Goal: Transaction & Acquisition: Purchase product/service

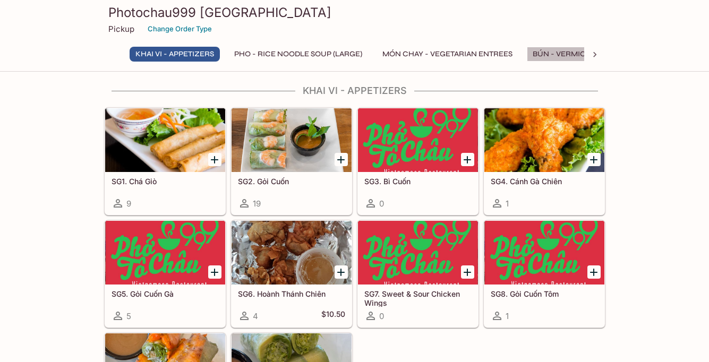
click at [559, 53] on button "BÚN - Vermicelli Noodles" at bounding box center [586, 54] width 118 height 15
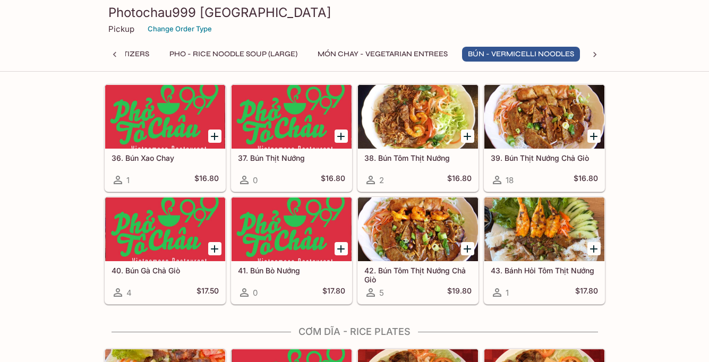
scroll to position [1393, 0]
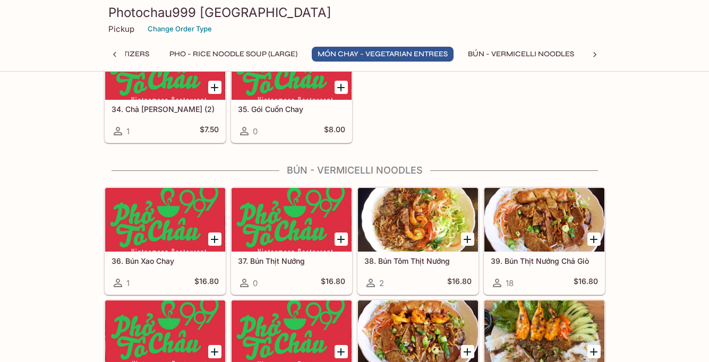
click at [117, 55] on icon at bounding box center [114, 54] width 11 height 11
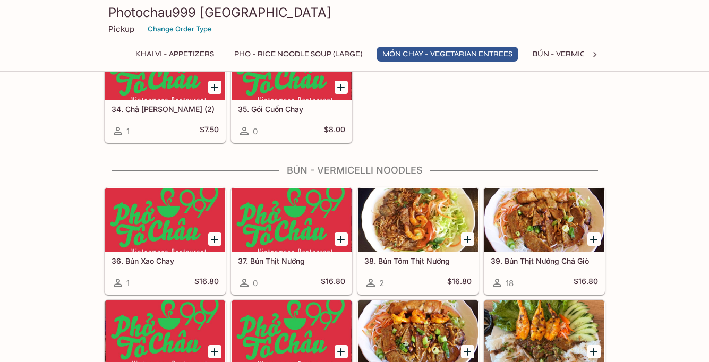
click at [117, 30] on p "Pickup" at bounding box center [121, 29] width 26 height 10
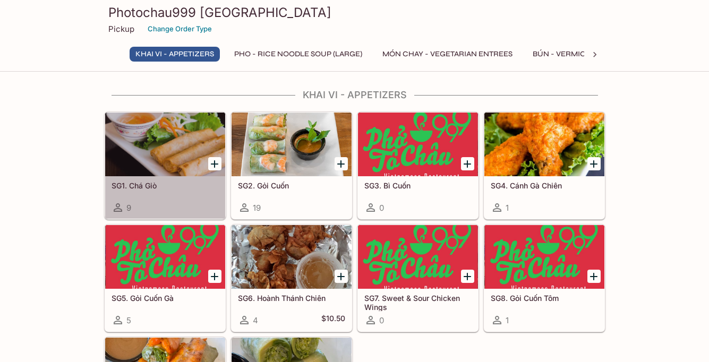
click at [197, 188] on h5 "SG1. Chá Giò" at bounding box center [165, 185] width 107 height 9
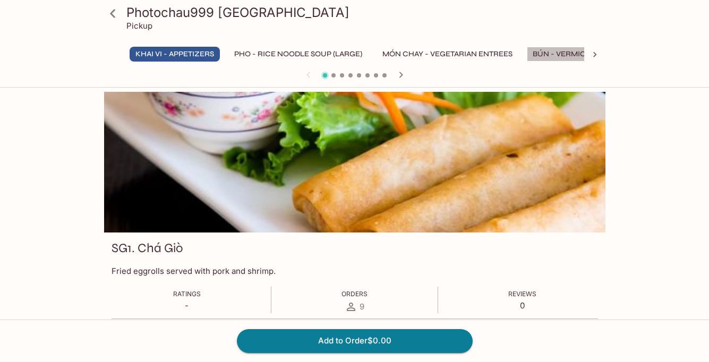
click at [578, 54] on button "BÚN - Vermicelli Noodles" at bounding box center [586, 54] width 118 height 15
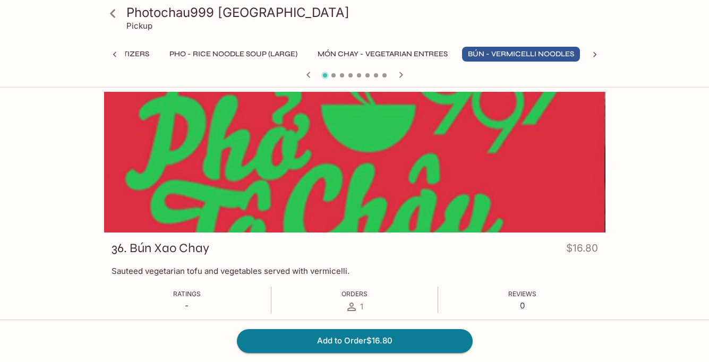
click at [565, 51] on button "BÚN - Vermicelli Noodles" at bounding box center [521, 54] width 118 height 15
click at [346, 132] on div at bounding box center [354, 162] width 501 height 141
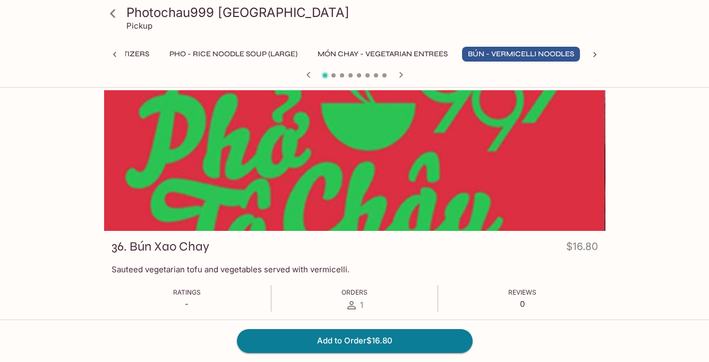
scroll to position [3, 0]
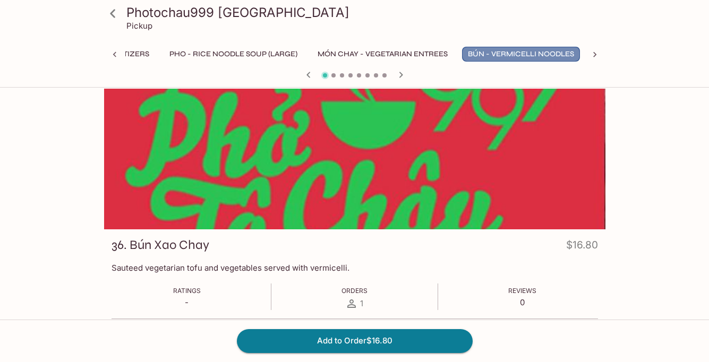
click at [523, 54] on button "BÚN - Vermicelli Noodles" at bounding box center [521, 54] width 118 height 15
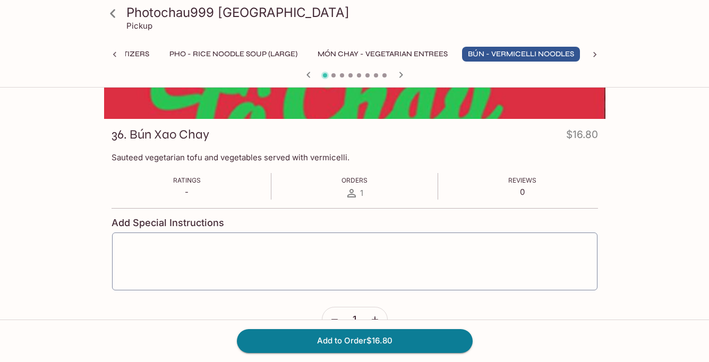
scroll to position [125, 0]
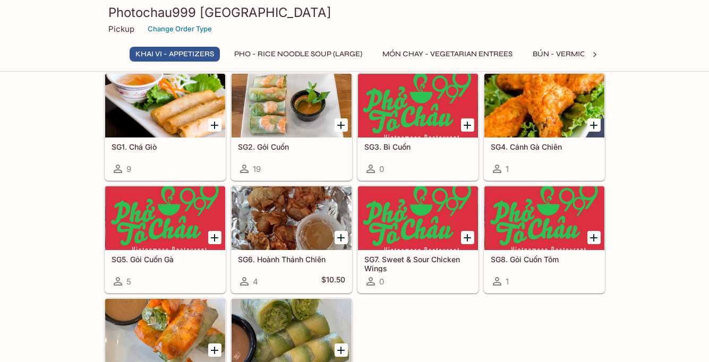
scroll to position [42, 0]
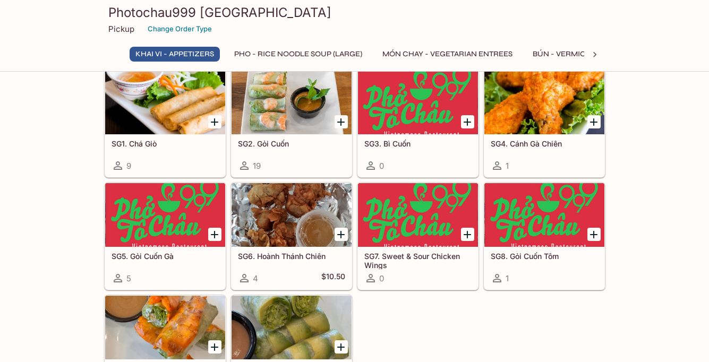
click at [556, 55] on button "BÚN - Vermicelli Noodles" at bounding box center [586, 54] width 118 height 15
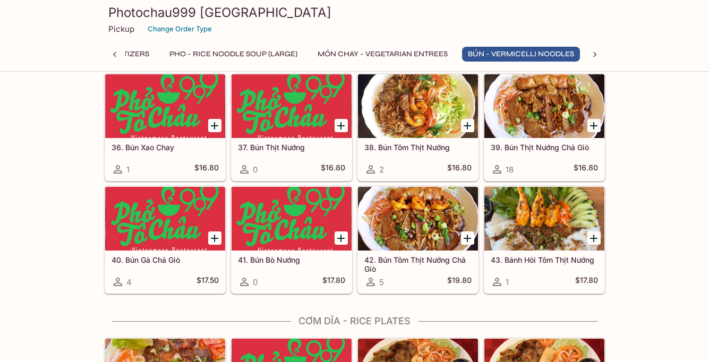
scroll to position [1504, 0]
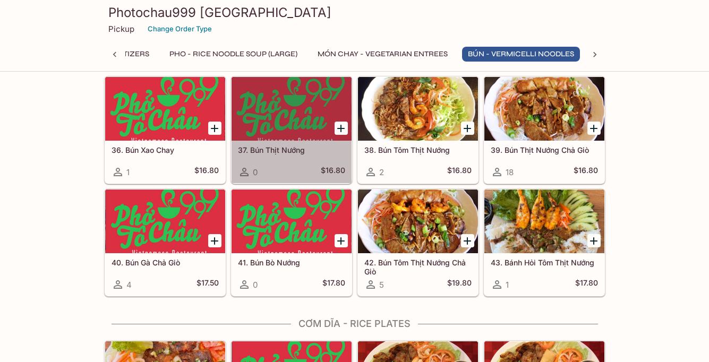
click at [295, 164] on div "37. Bún Thịt Nướng 0 $16.80" at bounding box center [292, 162] width 120 height 42
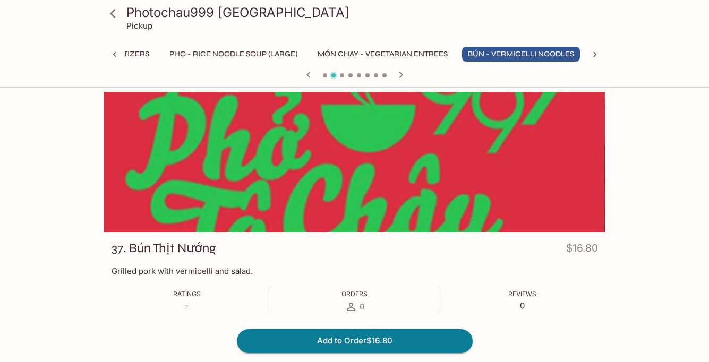
scroll to position [1, 0]
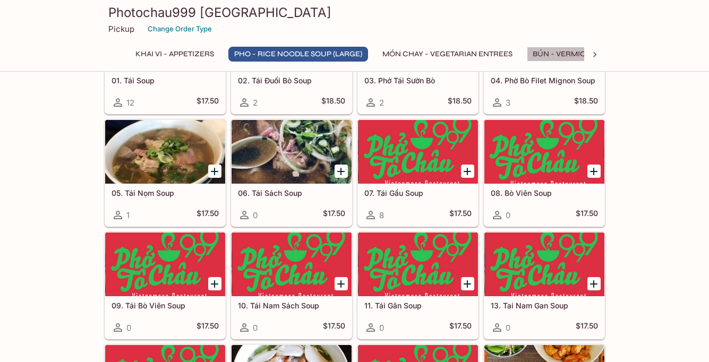
click at [553, 56] on button "BÚN - Vermicelli Noodles" at bounding box center [586, 54] width 118 height 15
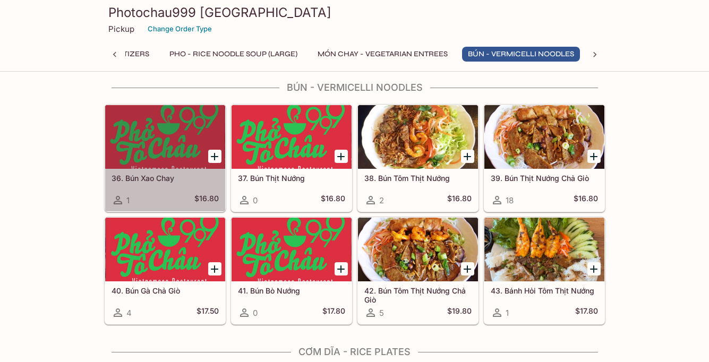
click at [174, 198] on div "1 $16.80" at bounding box center [165, 200] width 107 height 13
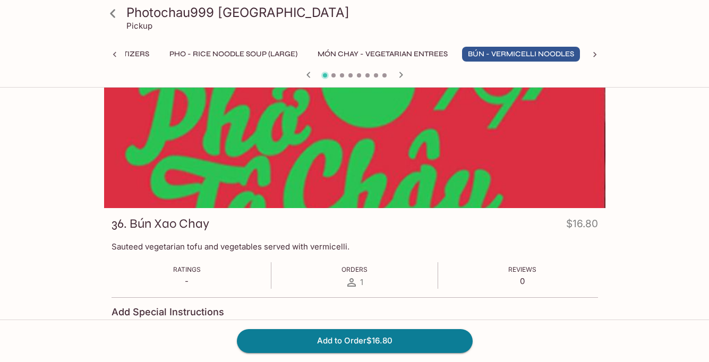
click at [115, 51] on icon at bounding box center [114, 54] width 11 height 11
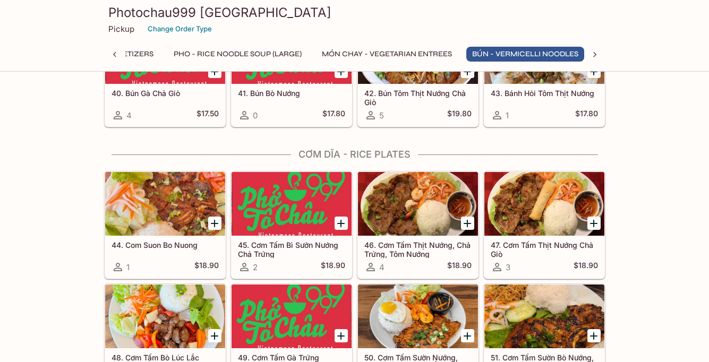
scroll to position [0, 65]
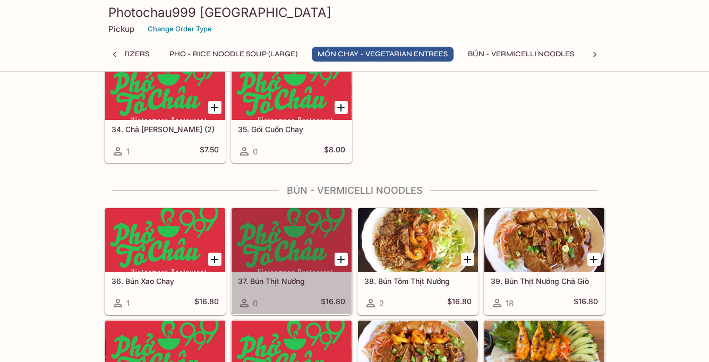
click at [286, 278] on h5 "37. Bún Thịt Nướng" at bounding box center [291, 281] width 107 height 9
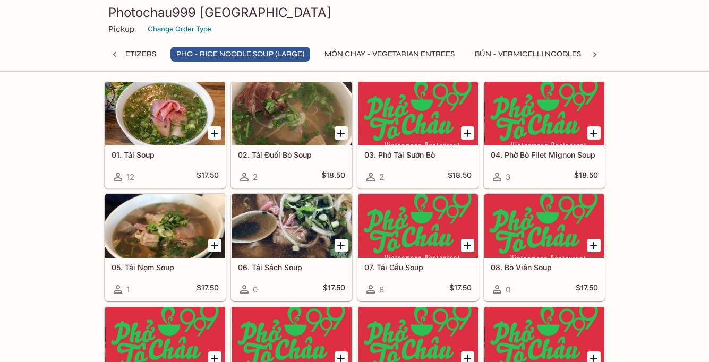
scroll to position [410, 0]
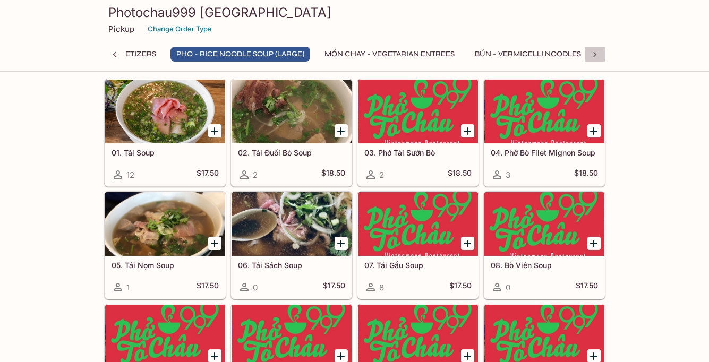
click at [599, 53] on icon at bounding box center [594, 54] width 11 height 11
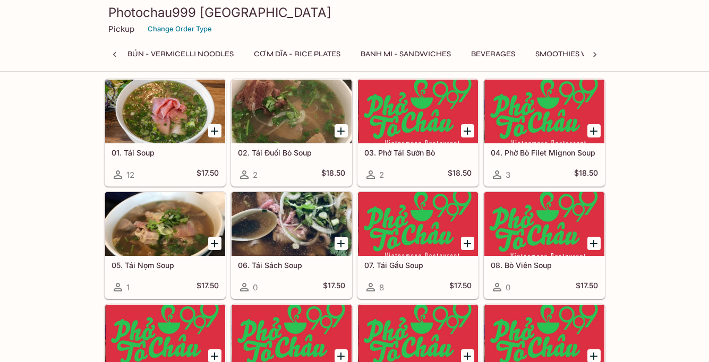
scroll to position [0, 430]
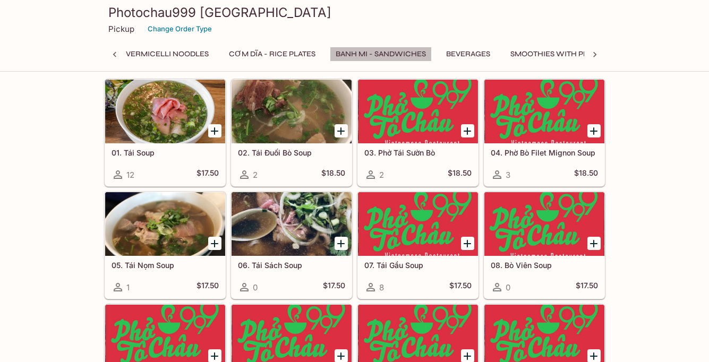
click at [383, 56] on button "Banh Mi - Sandwiches" at bounding box center [381, 54] width 102 height 15
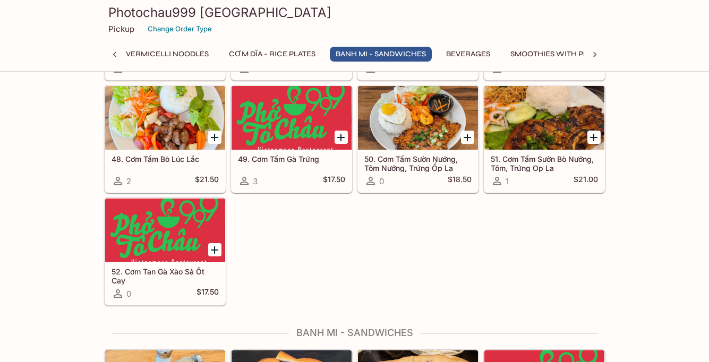
scroll to position [2109, 0]
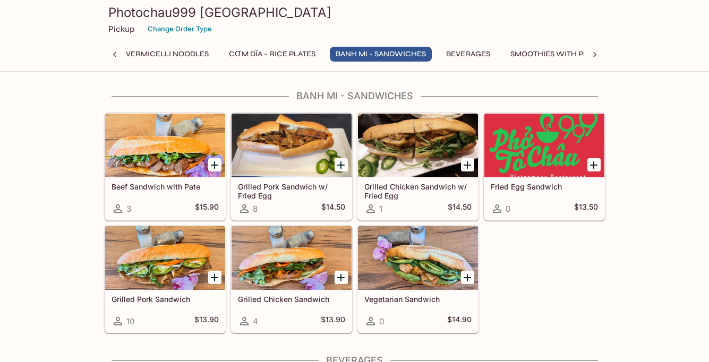
click at [278, 51] on button "CƠM DĨA - Rice Plates" at bounding box center [272, 54] width 98 height 15
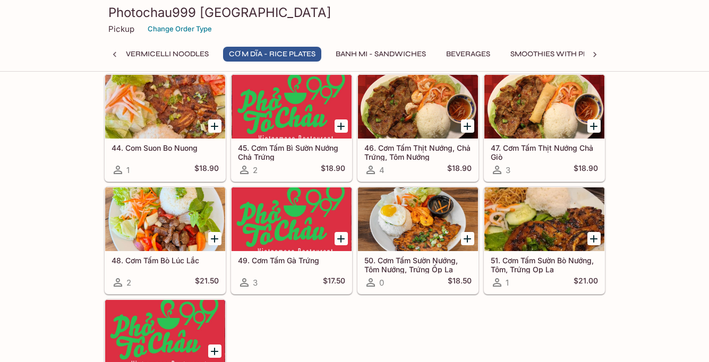
scroll to position [1775, 0]
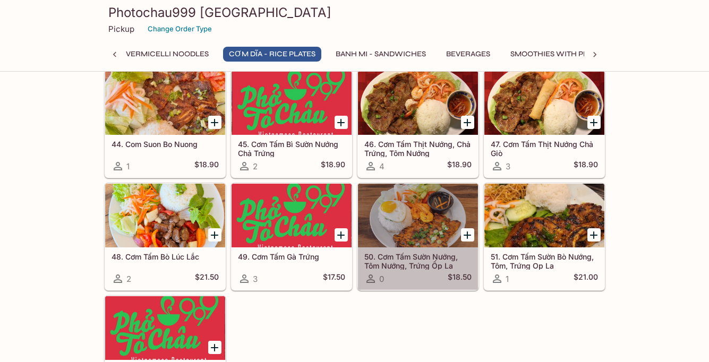
click at [401, 263] on h5 "50. Cơm Tấm Sườn Nướng, Tôm Nướng, Trứng Ốp La" at bounding box center [417, 261] width 107 height 18
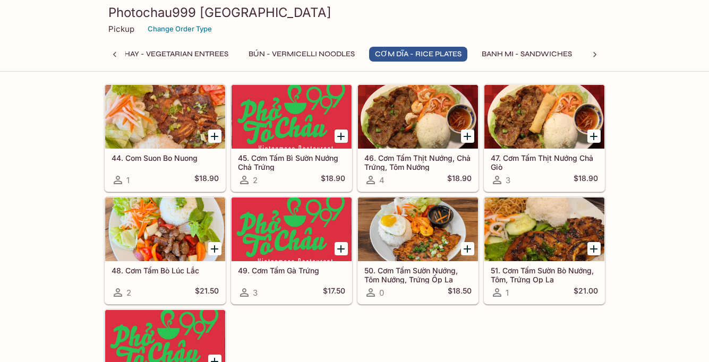
scroll to position [1758, 0]
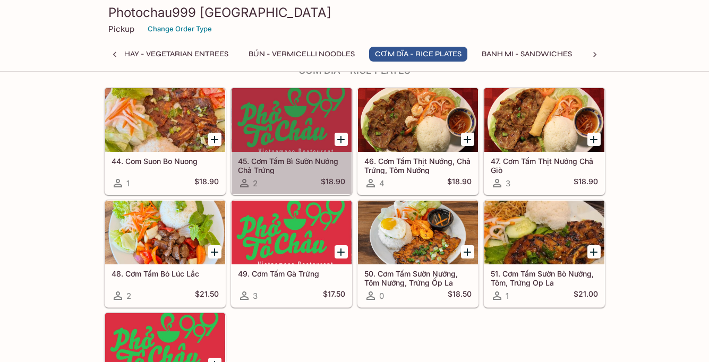
click at [278, 165] on h5 "45. Cơm Tấm Bì Sườn Nướng Chả Trứng" at bounding box center [291, 166] width 107 height 18
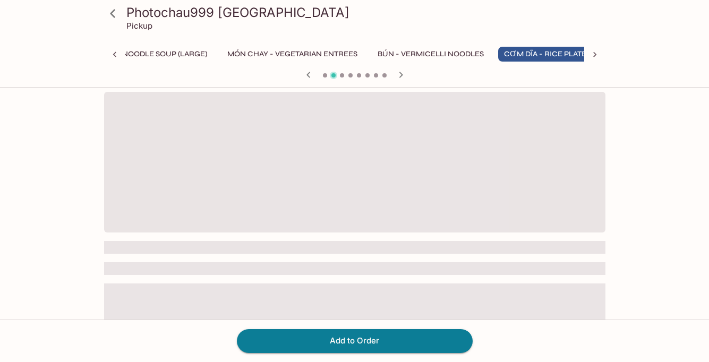
scroll to position [0, 173]
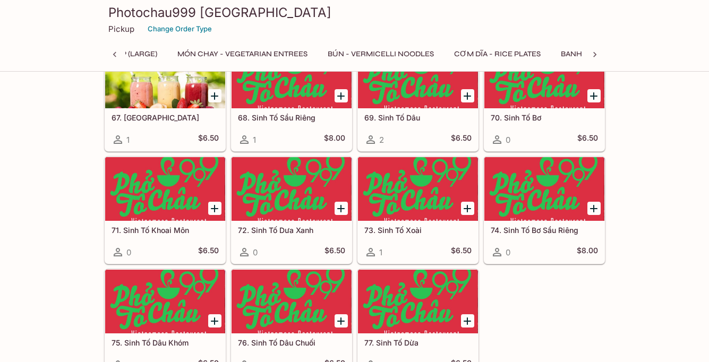
scroll to position [3091, 0]
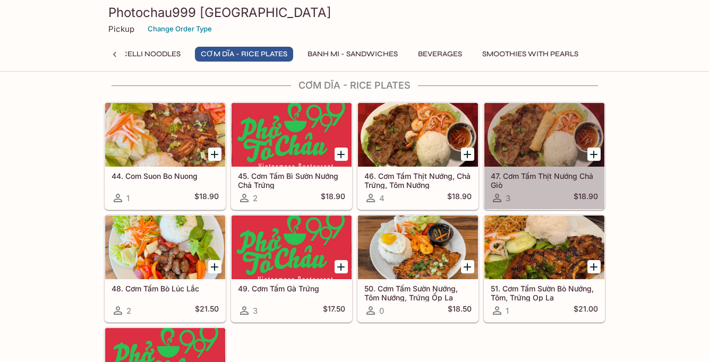
click at [515, 178] on h5 "47. Cơm Tấm Thịt Nướng Chả Giò" at bounding box center [544, 181] width 107 height 18
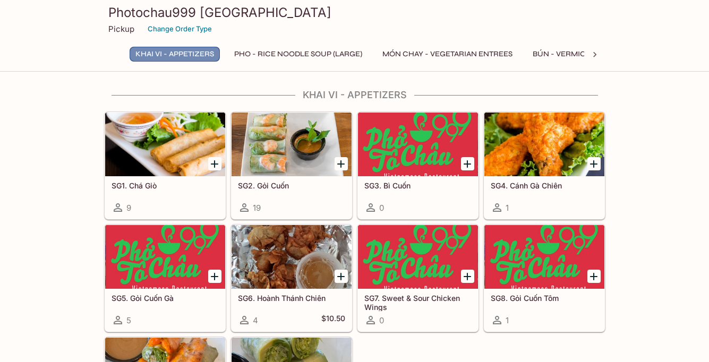
click at [181, 59] on button "Khai Vi - Appetizers" at bounding box center [175, 54] width 90 height 15
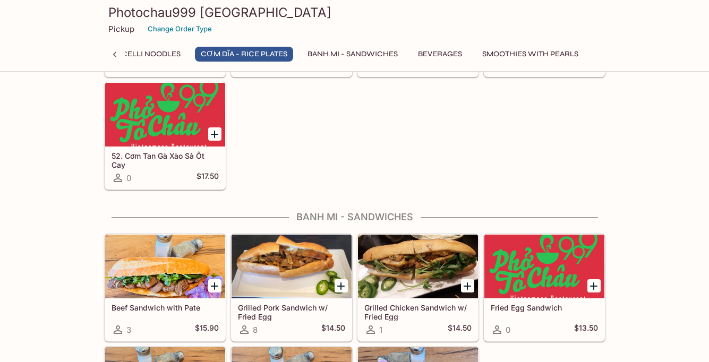
scroll to position [1958, 0]
